Goal: Check status: Check status

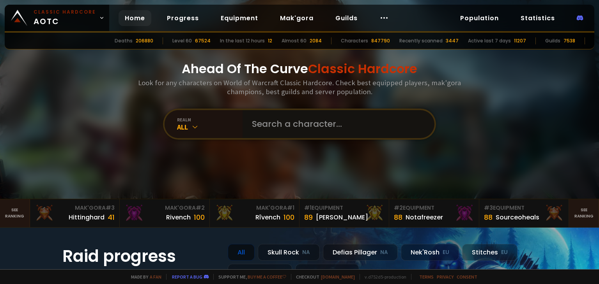
click at [299, 131] on input "text" at bounding box center [336, 124] width 178 height 28
type input "Grogengrugen"
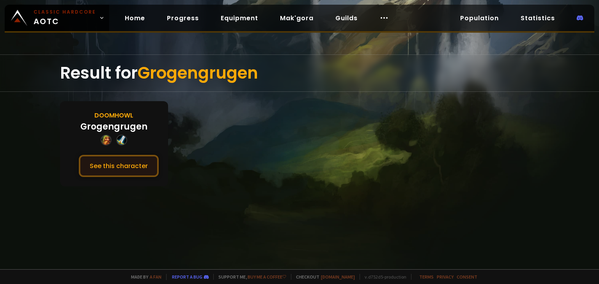
click at [138, 168] on button "See this character" at bounding box center [119, 166] width 80 height 22
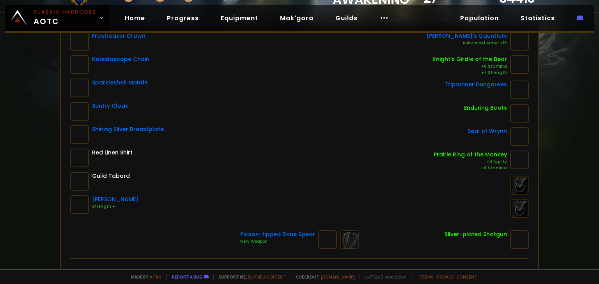
scroll to position [117, 0]
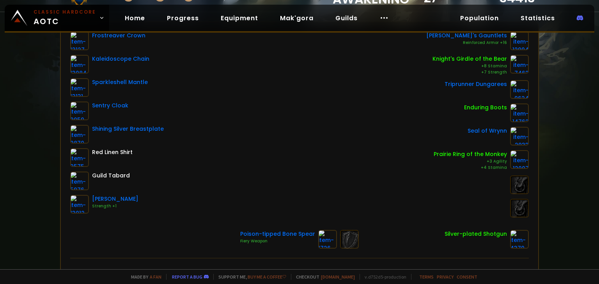
scroll to position [117, 0]
